Goal: Communication & Community: Answer question/provide support

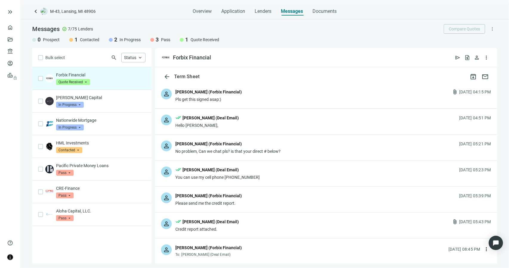
scroll to position [1579, 0]
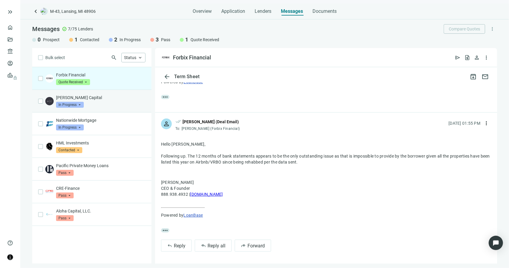
click at [96, 98] on p "[PERSON_NAME] Capital" at bounding box center [100, 98] width 89 height 6
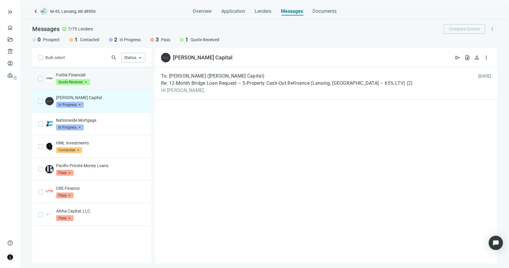
click at [112, 81] on div "Forbix Financial Quote Received arrow_drop_down in_progress quote_received pass…" at bounding box center [100, 78] width 89 height 13
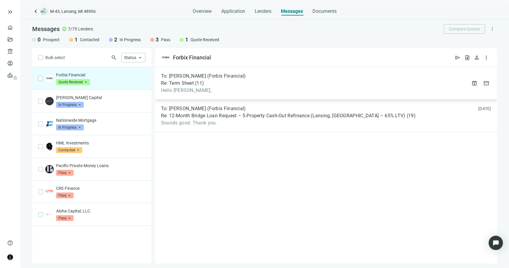
click at [227, 92] on span "Hello [PERSON_NAME]," at bounding box center [203, 90] width 85 height 6
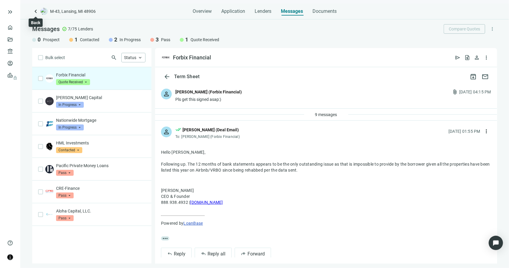
click at [35, 11] on span "keyboard_arrow_left" at bounding box center [35, 11] width 7 height 7
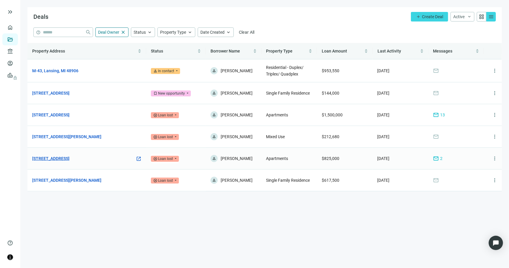
click at [47, 157] on link "[STREET_ADDRESS]" at bounding box center [50, 158] width 37 height 7
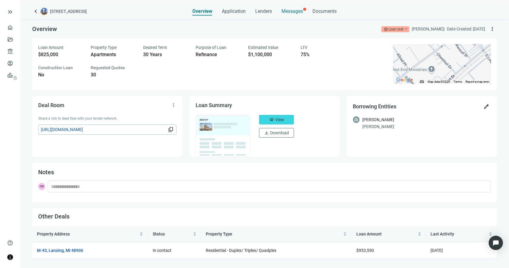
click at [289, 10] on span "Messages" at bounding box center [292, 11] width 21 height 6
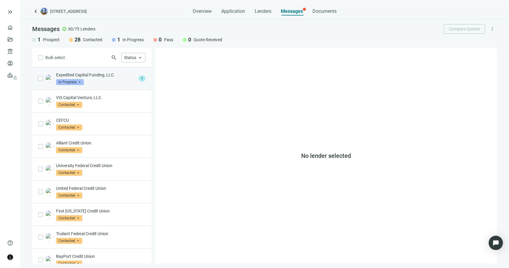
click at [119, 83] on div "Expedited Capital Funding, LLC. In Progress arrow_drop_down" at bounding box center [96, 78] width 80 height 13
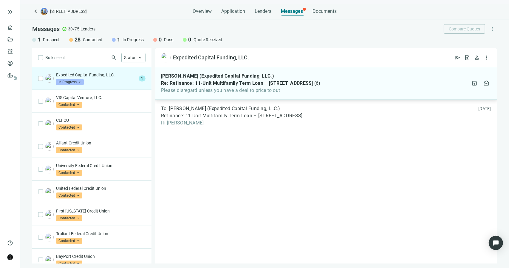
click at [219, 84] on span "Re: Refinance: 11-Unit Multifamily Term Loan – [STREET_ADDRESS]" at bounding box center [237, 83] width 152 height 6
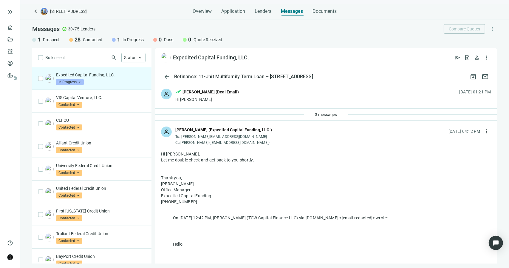
click at [193, 98] on div "Hi [PERSON_NAME]" at bounding box center [207, 99] width 64 height 6
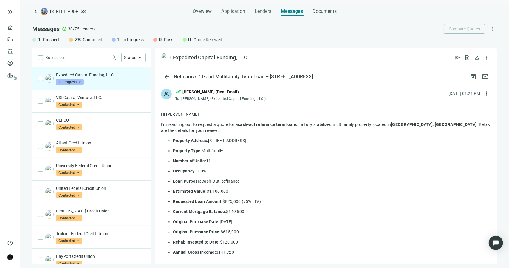
drag, startPoint x: 222, startPoint y: 170, endPoint x: 161, endPoint y: 123, distance: 77.8
click at [161, 123] on div at bounding box center [326, 240] width 342 height 277
